Goal: Task Accomplishment & Management: Complete application form

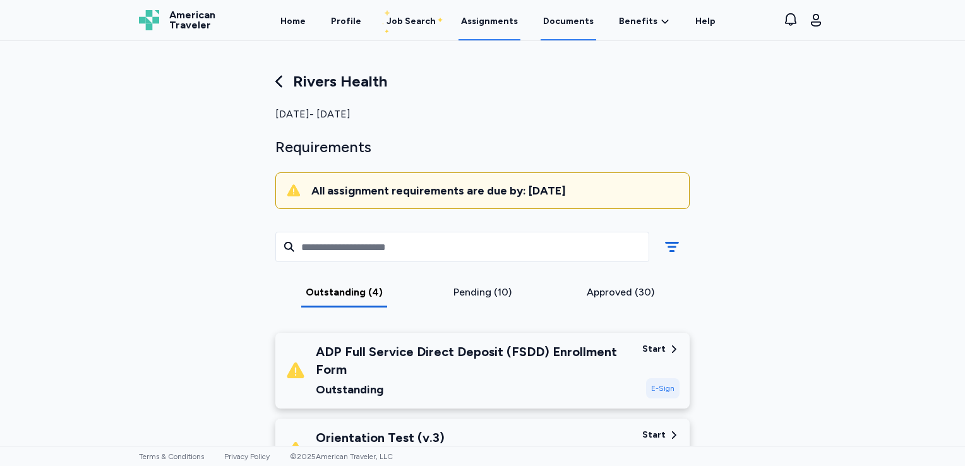
click at [572, 24] on link "Documents" at bounding box center [569, 20] width 56 height 39
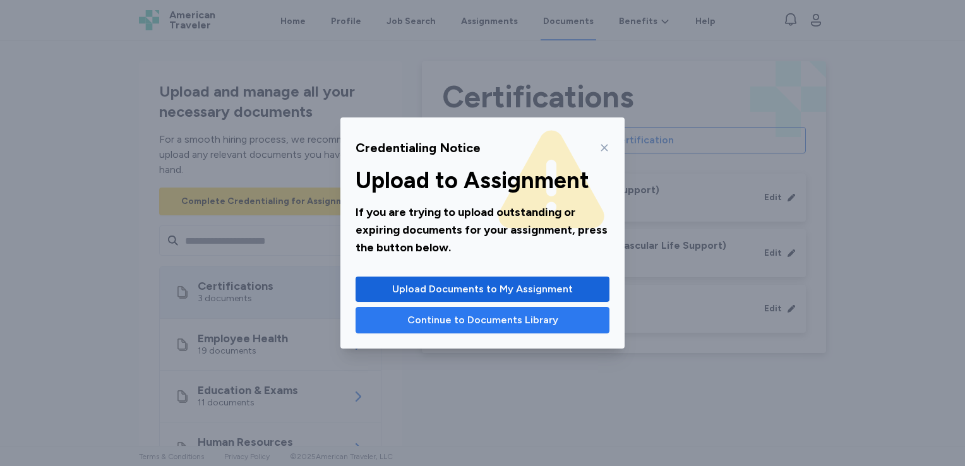
click at [421, 325] on span "Continue to Documents Library" at bounding box center [482, 320] width 151 height 15
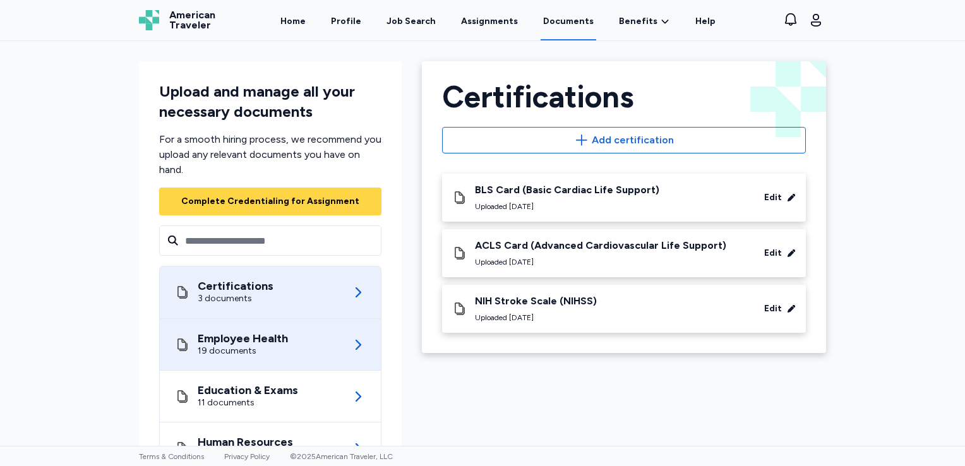
click at [272, 345] on div "19 documents" at bounding box center [243, 351] width 90 height 13
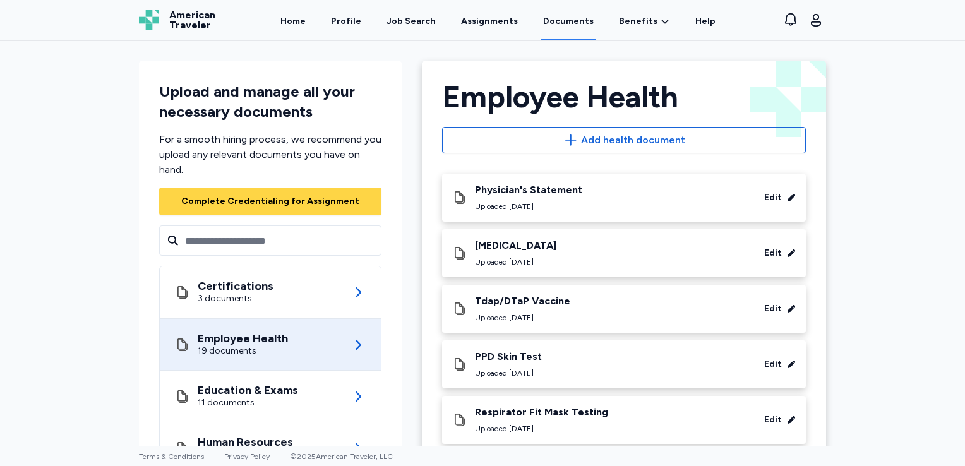
click at [770, 363] on div "Edit" at bounding box center [773, 364] width 18 height 13
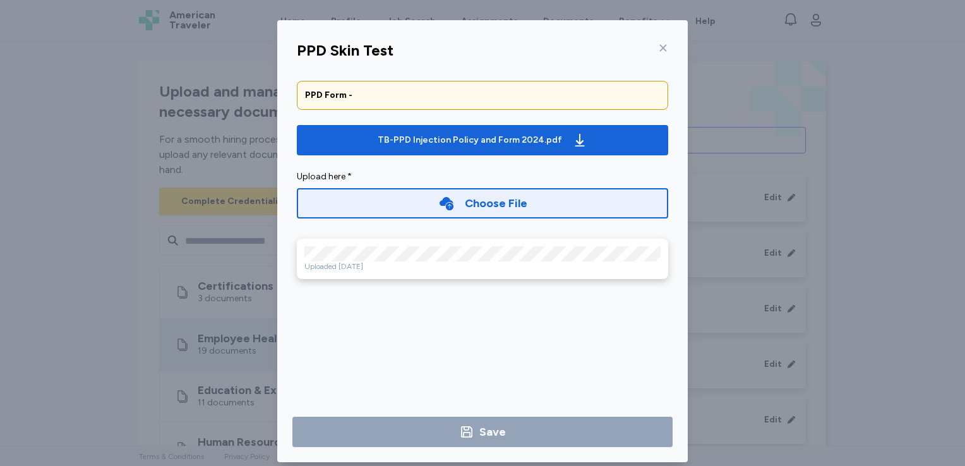
drag, startPoint x: 452, startPoint y: 267, endPoint x: 490, endPoint y: 309, distance: 56.3
click at [490, 309] on div "PPD [MEDICAL_DATA] PPD Form - TB-PPD Injection Policy and Form 2024.pdf Upload …" at bounding box center [482, 248] width 410 height 427
click at [473, 203] on div "Choose File" at bounding box center [496, 203] width 63 height 18
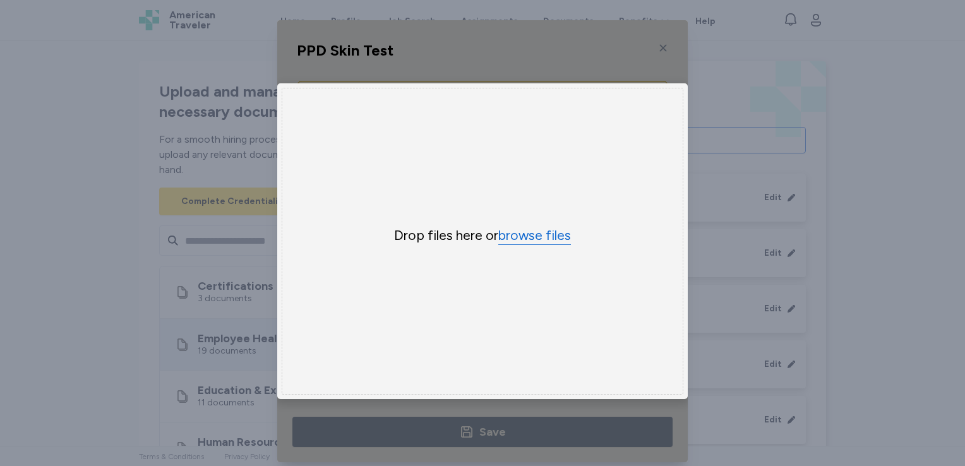
click at [519, 231] on button "browse files" at bounding box center [534, 236] width 73 height 18
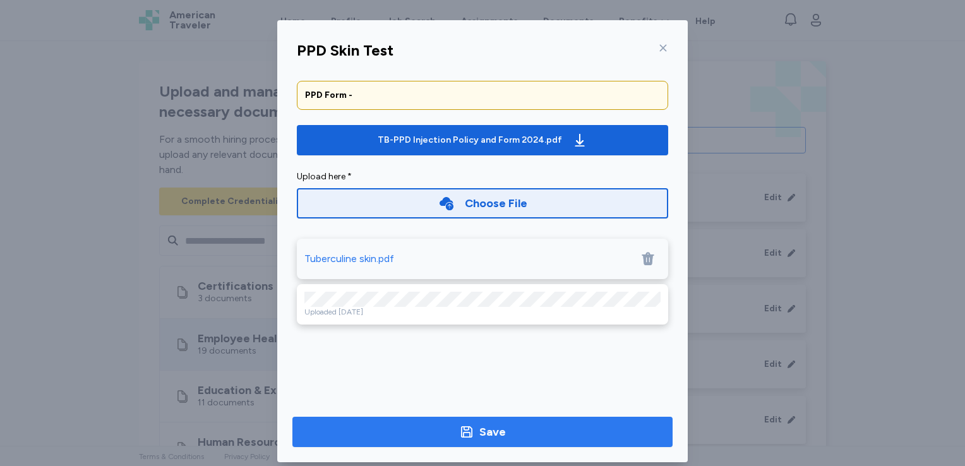
click at [503, 431] on span "Save" at bounding box center [482, 432] width 360 height 18
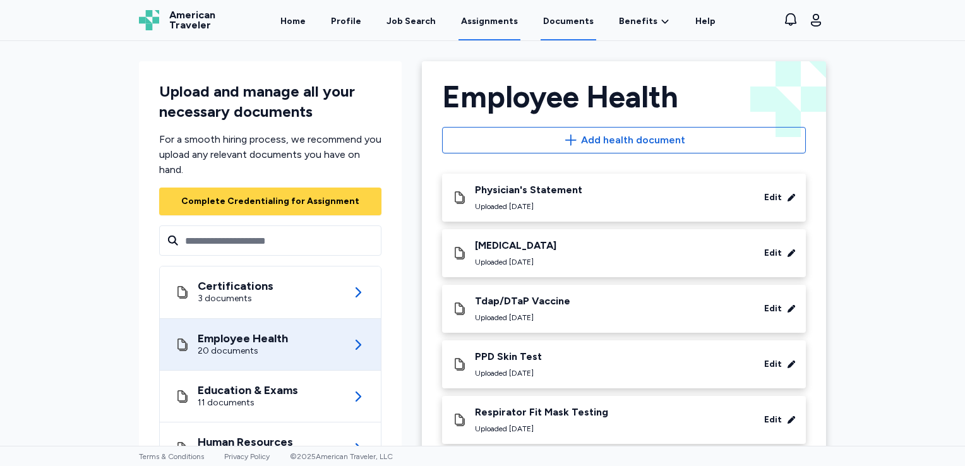
click at [494, 21] on link "Assignments" at bounding box center [489, 20] width 62 height 39
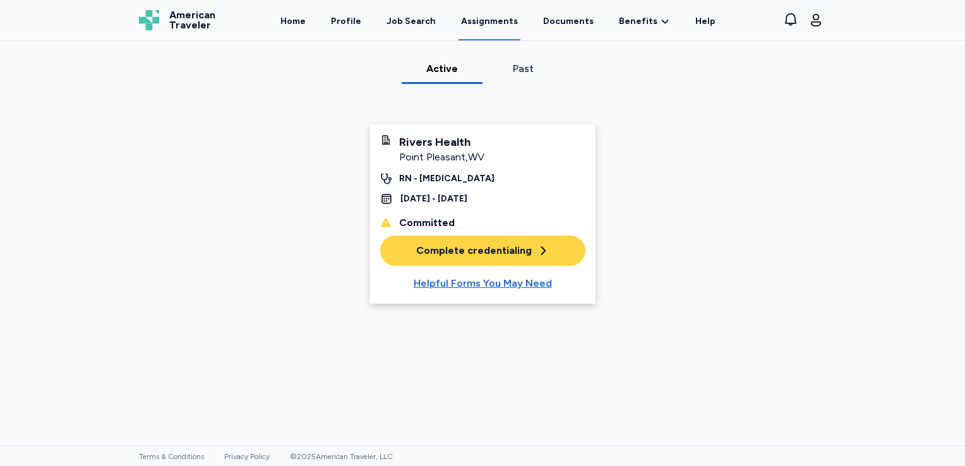
click at [500, 245] on div "Complete credentialing" at bounding box center [482, 250] width 133 height 15
